Goal: Navigation & Orientation: Find specific page/section

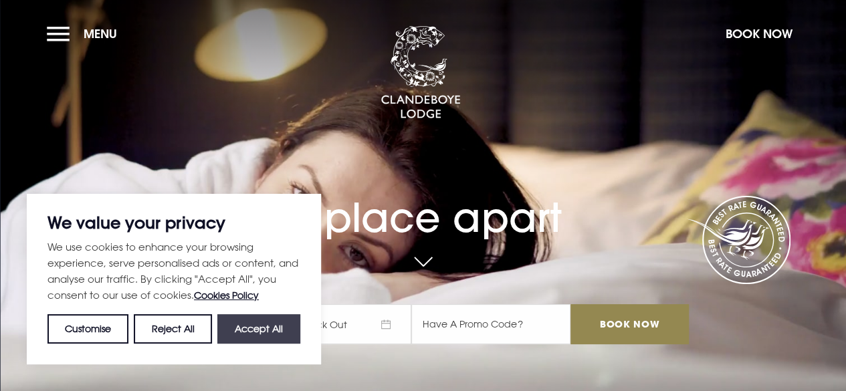
click at [263, 334] on button "Accept All" at bounding box center [258, 329] width 83 height 29
checkbox input "true"
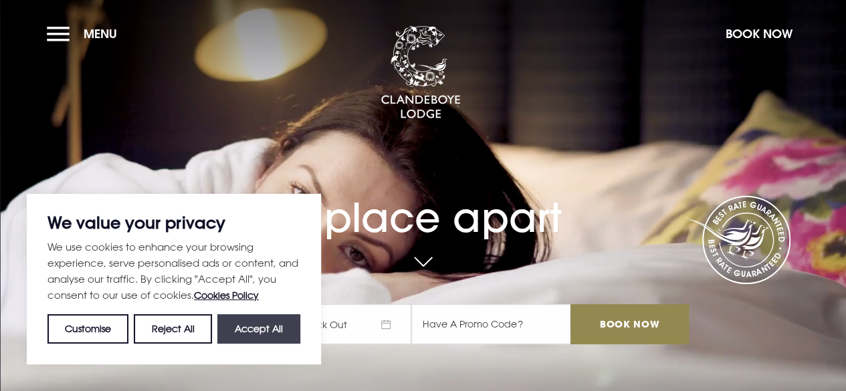
checkbox input "true"
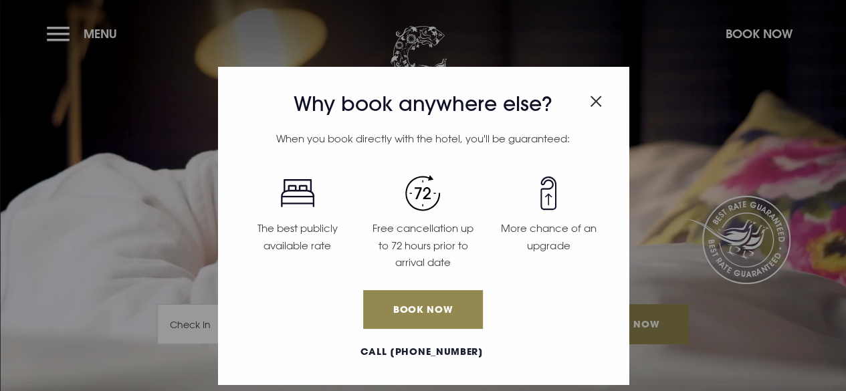
click at [596, 105] on img "Close modal" at bounding box center [596, 101] width 12 height 11
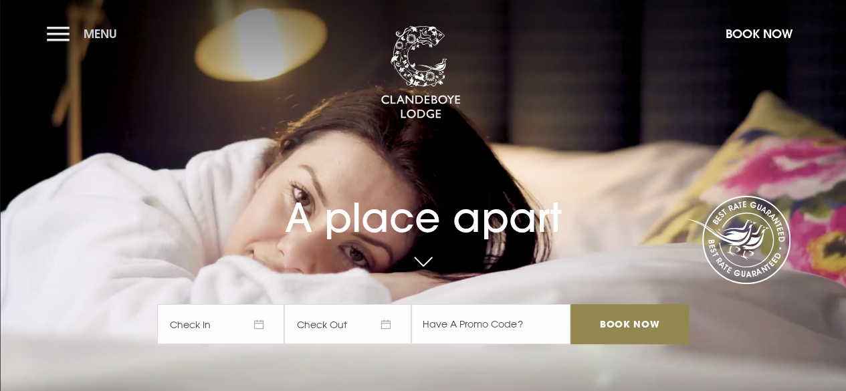
click at [60, 41] on button "Menu" at bounding box center [85, 33] width 77 height 29
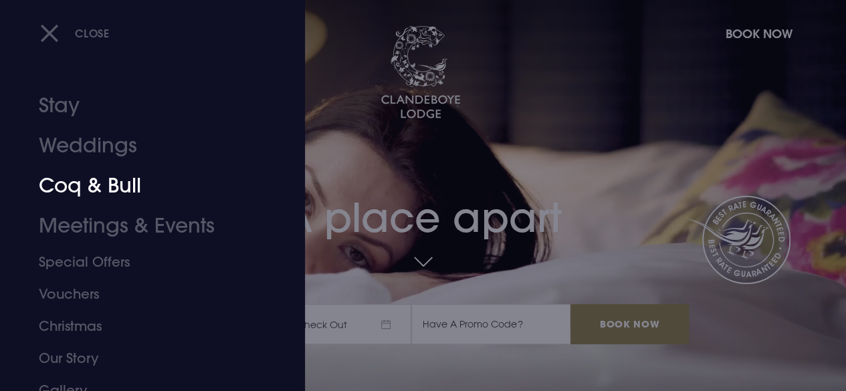
click at [120, 187] on link "Coq & Bull" at bounding box center [143, 186] width 209 height 40
